Goal: Information Seeking & Learning: Learn about a topic

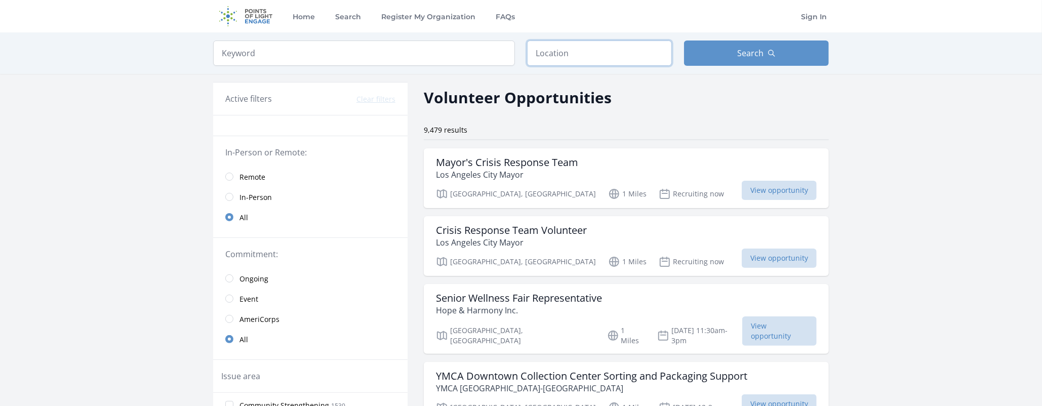
click at [616, 62] on input "text" at bounding box center [599, 53] width 145 height 25
type input "Torrance, CA 90503, USA"
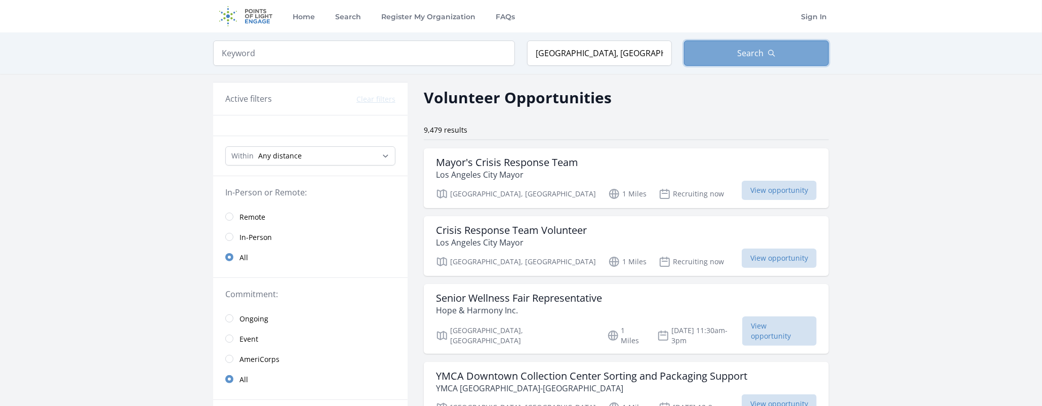
click at [771, 50] on icon "button" at bounding box center [772, 53] width 6 height 6
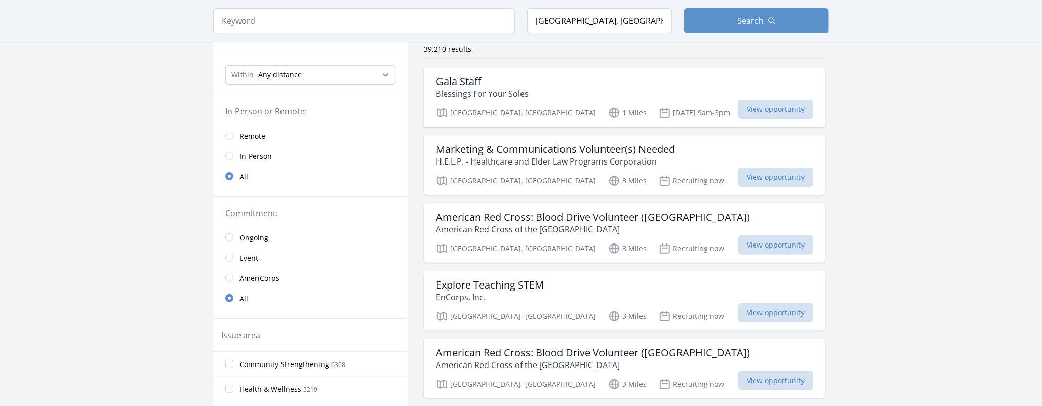
scroll to position [51, 0]
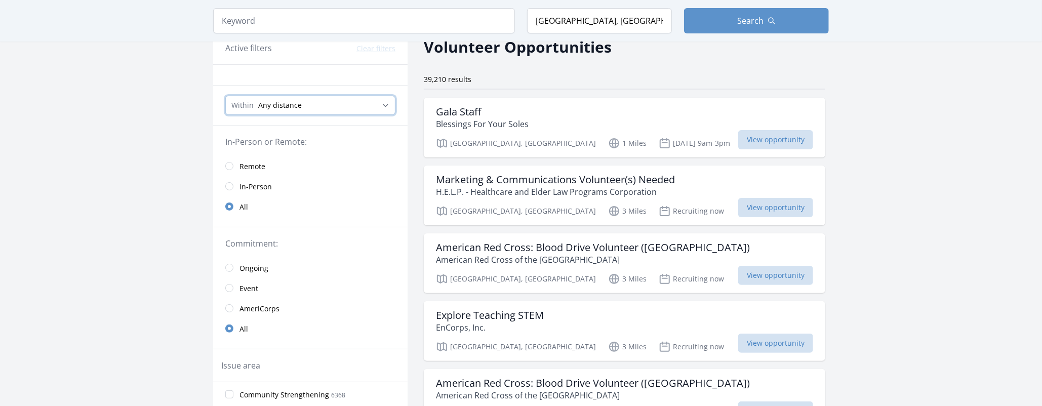
click at [270, 109] on select "Any distance , 5 Miles , 20 Miles , 50 Miles , 100 Miles" at bounding box center [310, 105] width 170 height 19
select select "8046"
click at [225, 96] on select "Any distance , 5 Miles , 20 Miles , 50 Miles , 100 Miles" at bounding box center [310, 105] width 170 height 19
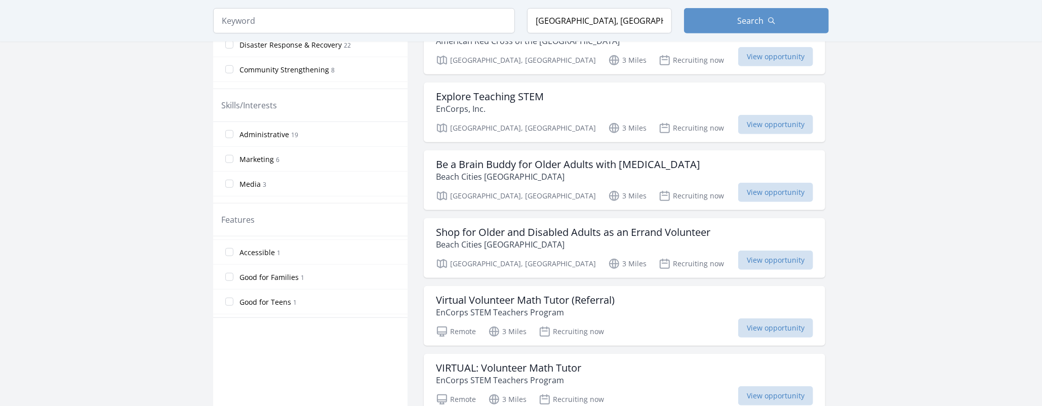
scroll to position [45, 0]
click at [233, 275] on input "Good for Families 1" at bounding box center [229, 278] width 8 height 8
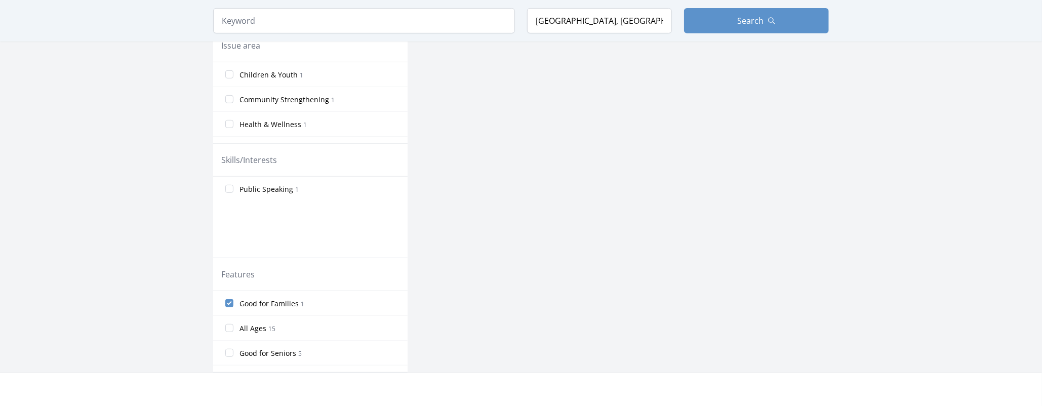
scroll to position [405, 0]
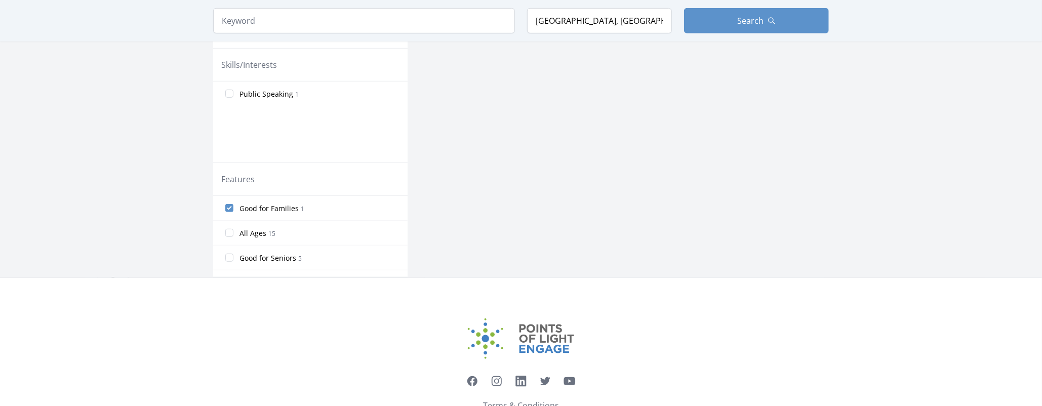
click at [224, 231] on label "All Ages 15" at bounding box center [310, 233] width 194 height 20
click at [225, 231] on input "All Ages 15" at bounding box center [229, 233] width 8 height 8
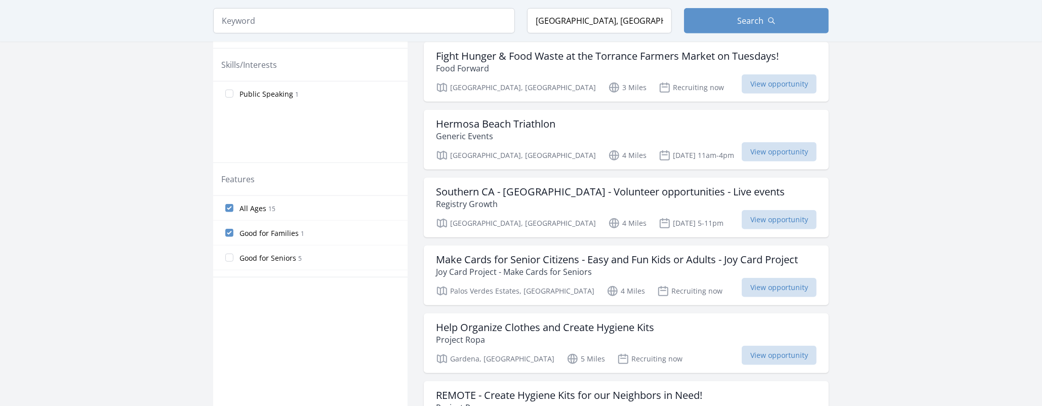
click at [227, 230] on input "Good for Families 1" at bounding box center [229, 233] width 8 height 8
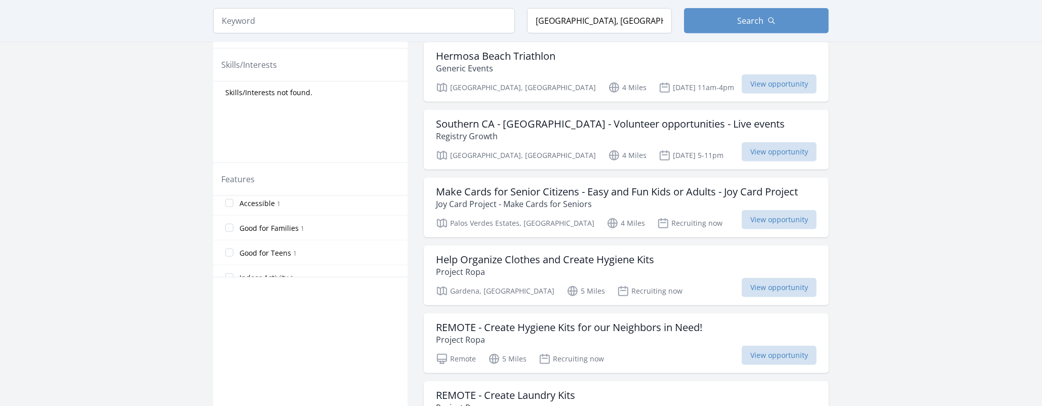
scroll to position [41, 0]
click at [228, 263] on input "Good for Teens 1" at bounding box center [229, 267] width 8 height 8
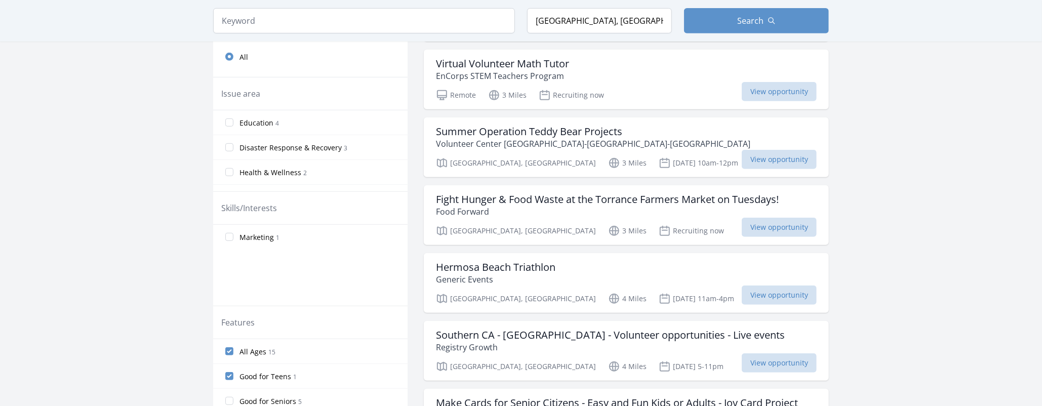
scroll to position [294, 0]
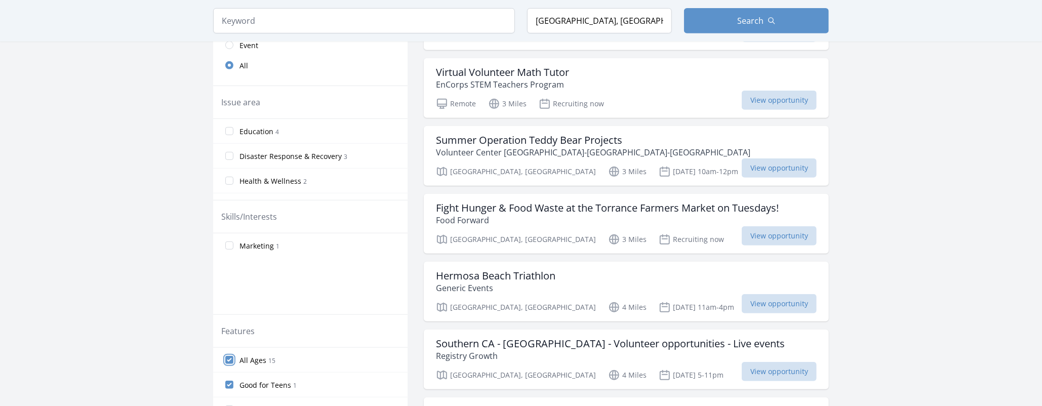
click at [232, 359] on input "All Ages 15" at bounding box center [229, 360] width 8 height 8
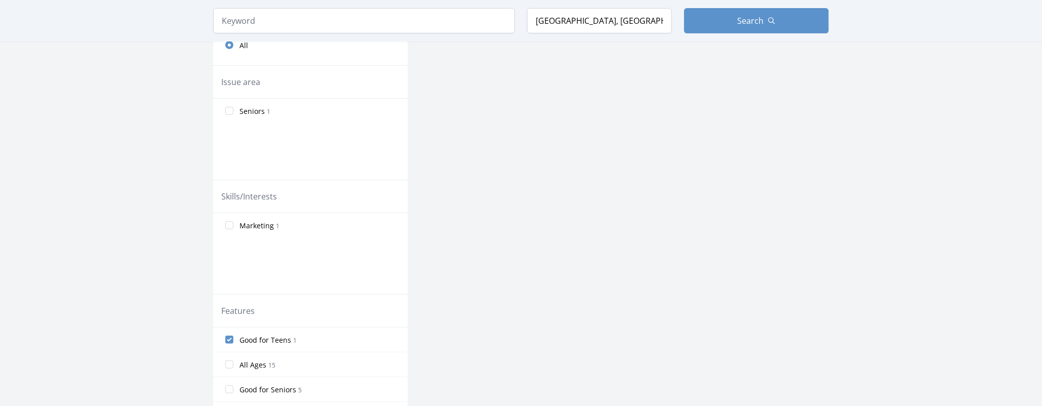
click at [225, 357] on label "All Ages 15" at bounding box center [310, 364] width 194 height 20
click at [225, 361] on input "All Ages 15" at bounding box center [229, 365] width 8 height 8
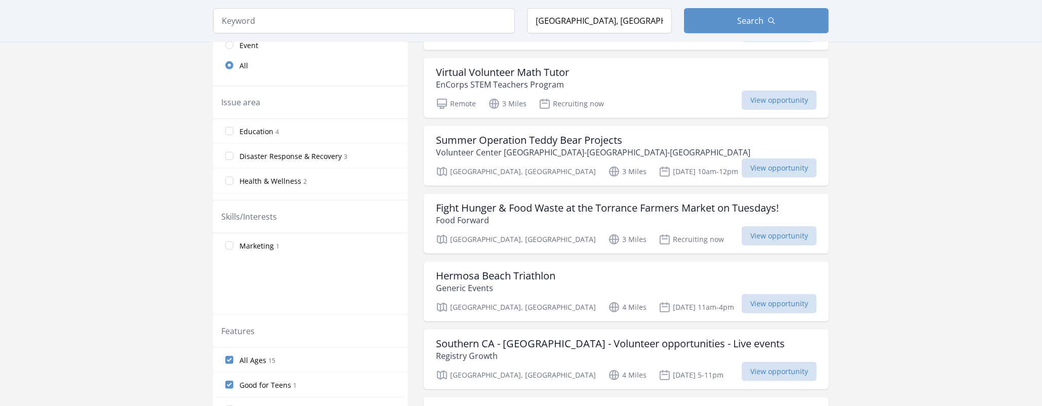
click at [238, 360] on label "All Ages 15" at bounding box center [310, 360] width 194 height 20
click at [233, 360] on input "All Ages 15" at bounding box center [229, 360] width 8 height 8
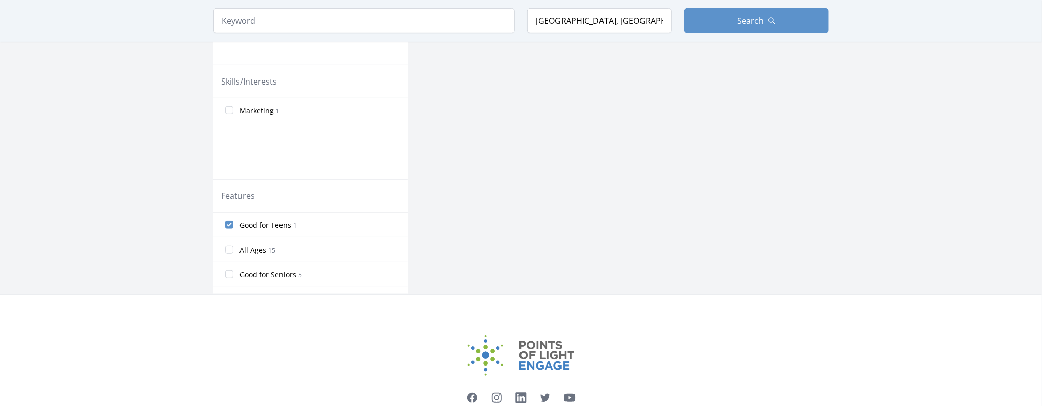
scroll to position [425, 0]
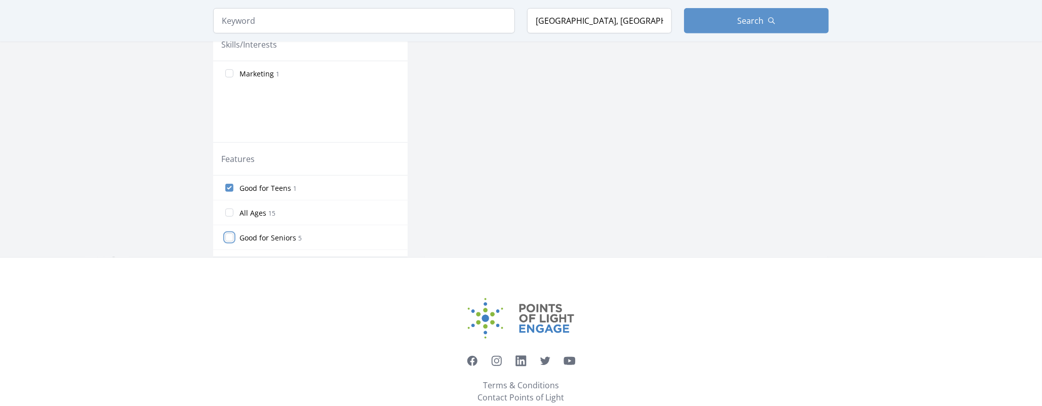
click at [229, 238] on input "Good for Seniors 5" at bounding box center [229, 237] width 8 height 8
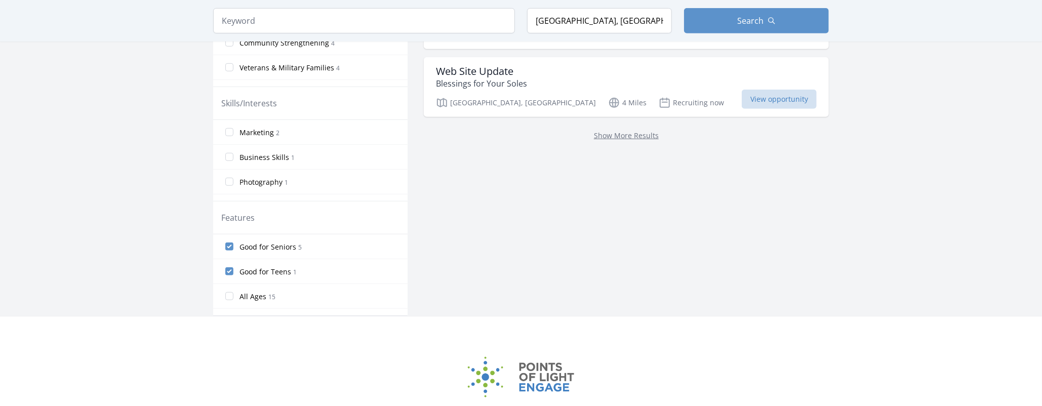
scroll to position [469, 0]
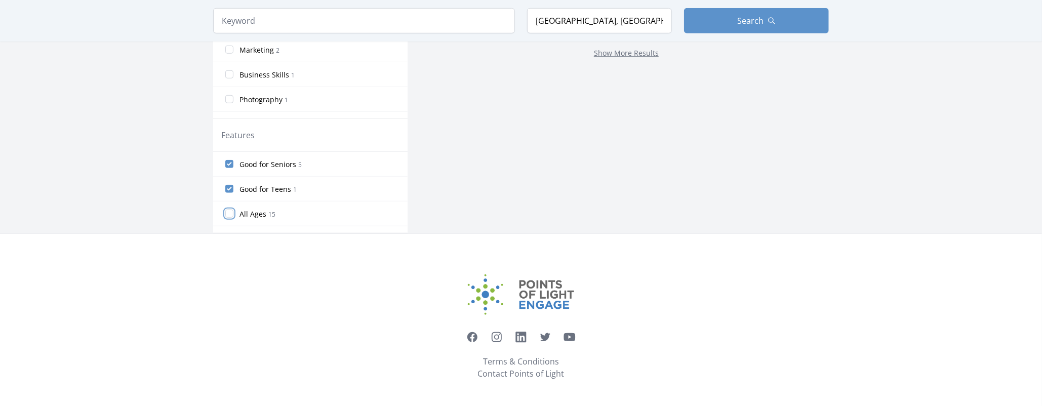
click at [226, 214] on input "All Ages 15" at bounding box center [229, 214] width 8 height 8
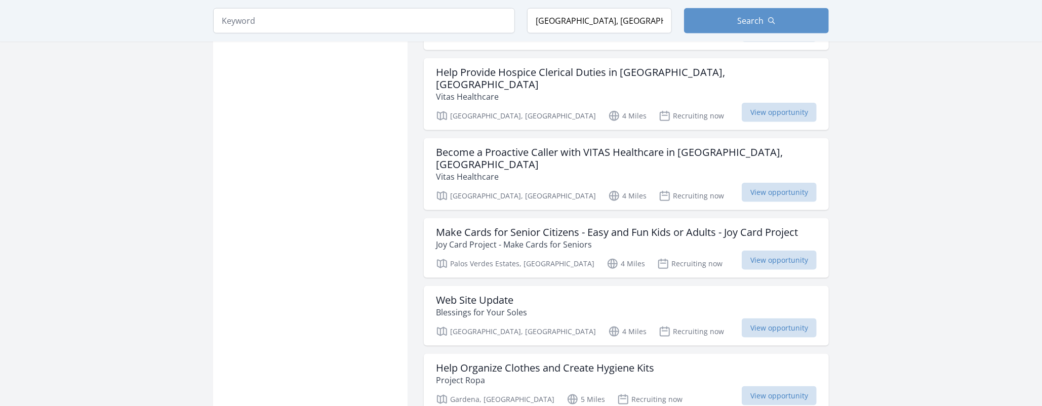
scroll to position [591, 0]
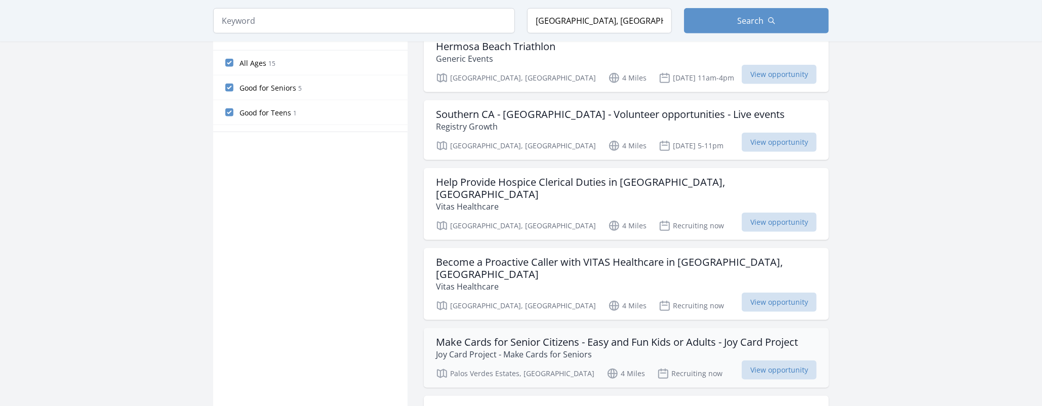
click at [595, 348] on p "Joy Card Project - Make Cards for Seniors" at bounding box center [617, 354] width 362 height 12
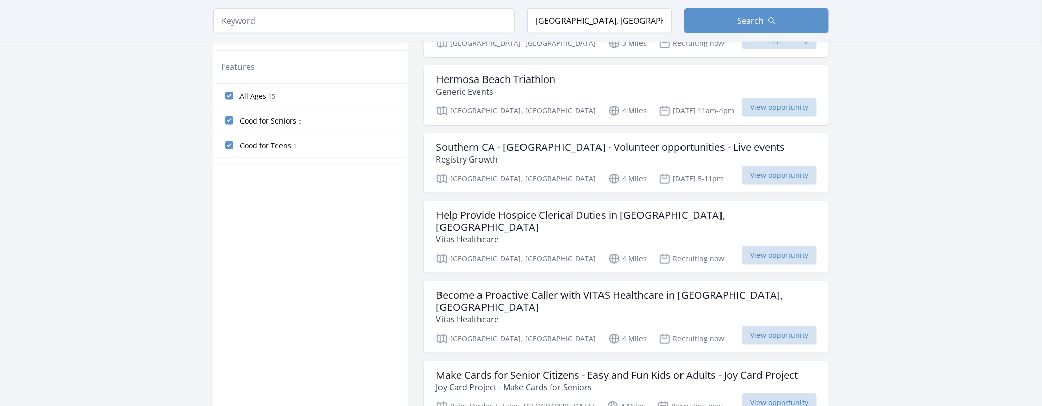
scroll to position [490, 0]
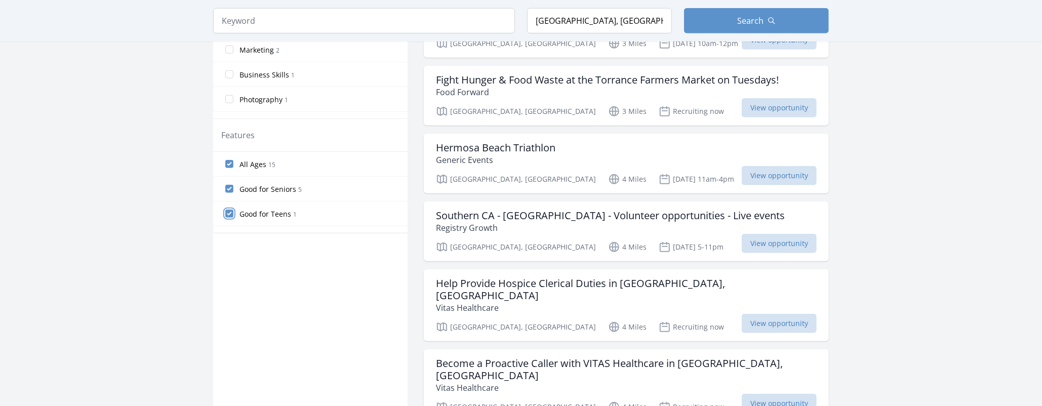
drag, startPoint x: 230, startPoint y: 211, endPoint x: 223, endPoint y: 199, distance: 14.1
click at [230, 211] on input "Good for Teens 1" at bounding box center [229, 214] width 8 height 8
click at [228, 185] on input "Good for Seniors 5" at bounding box center [229, 189] width 8 height 8
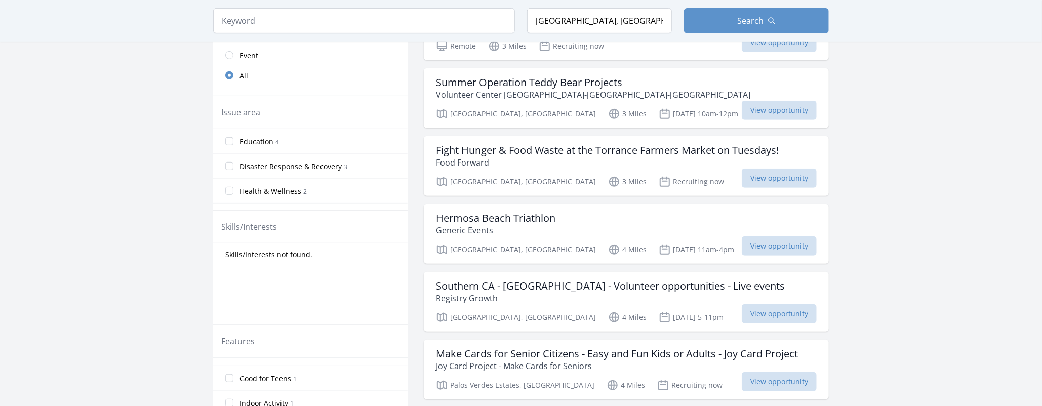
scroll to position [270, 0]
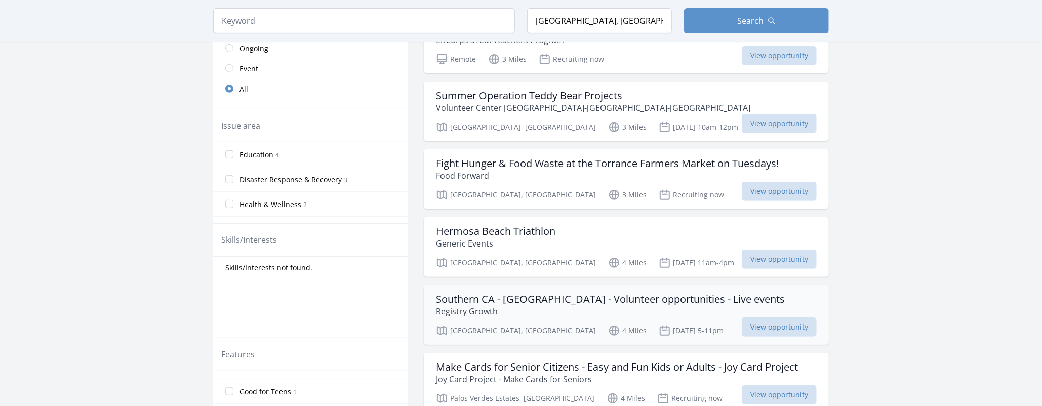
click at [531, 300] on h3 "Southern CA - Los Angeles County - Volunteer opportunities - Live events" at bounding box center [610, 299] width 349 height 12
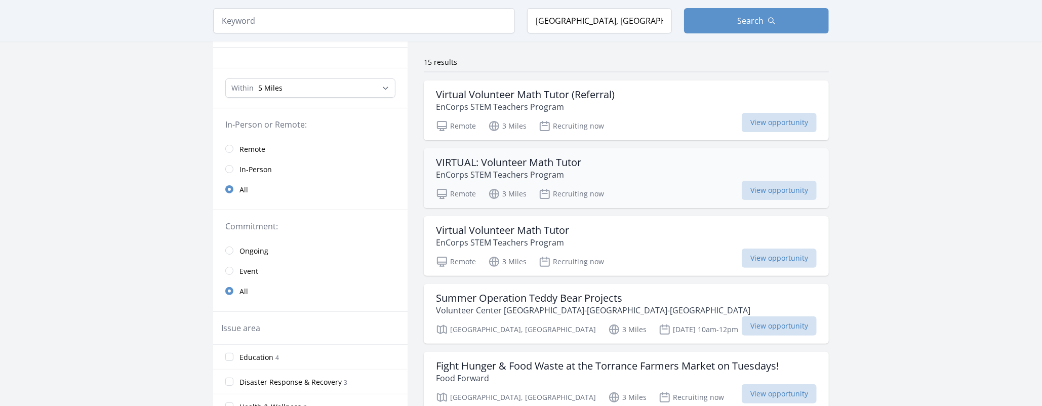
scroll to position [17, 0]
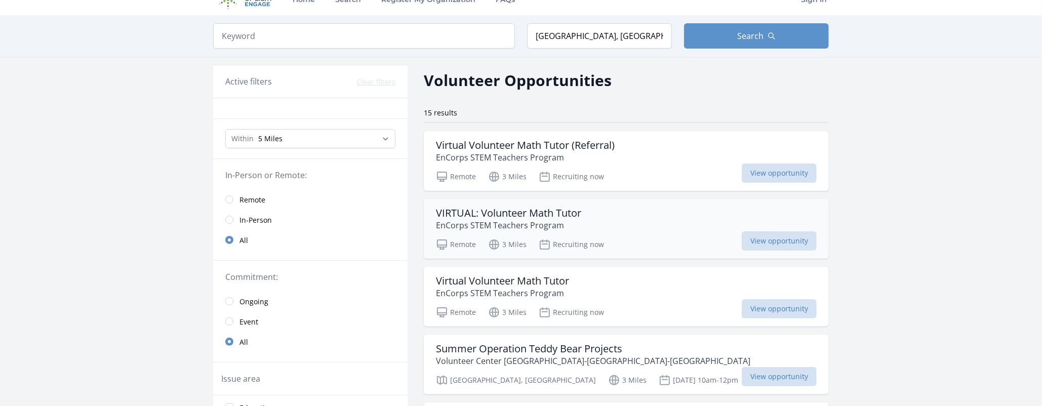
click at [542, 241] on icon at bounding box center [545, 245] width 12 height 12
click at [547, 168] on div "Remote 3 Miles Recruiting now View opportunity" at bounding box center [626, 175] width 381 height 15
click at [558, 293] on p "EnCorps STEM Teachers Program" at bounding box center [502, 293] width 133 height 12
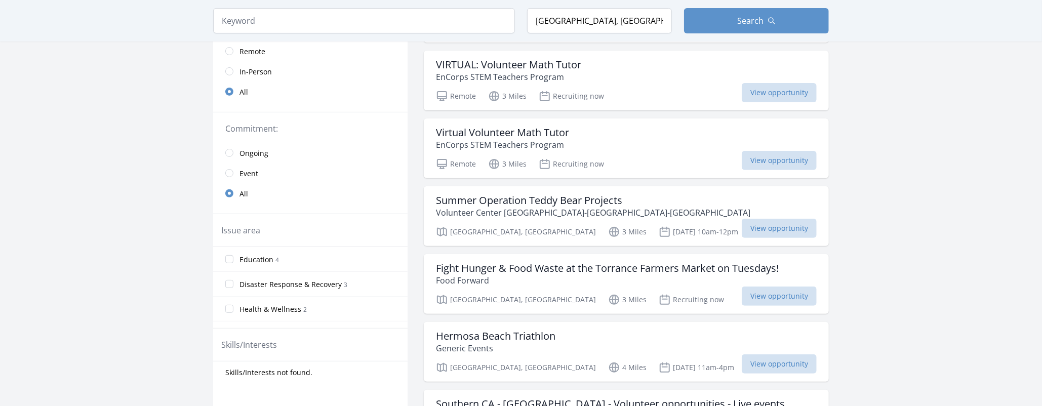
scroll to position [0, 0]
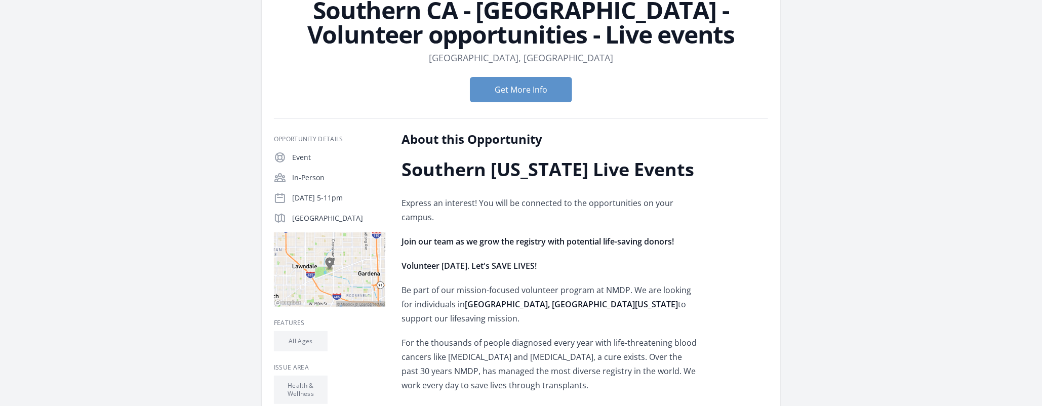
scroll to position [203, 0]
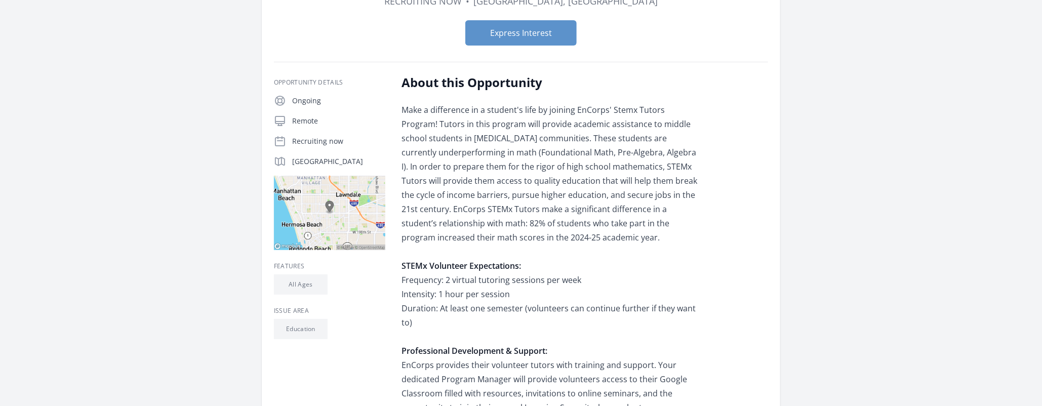
scroll to position [152, 0]
